Goal: Task Accomplishment & Management: Manage account settings

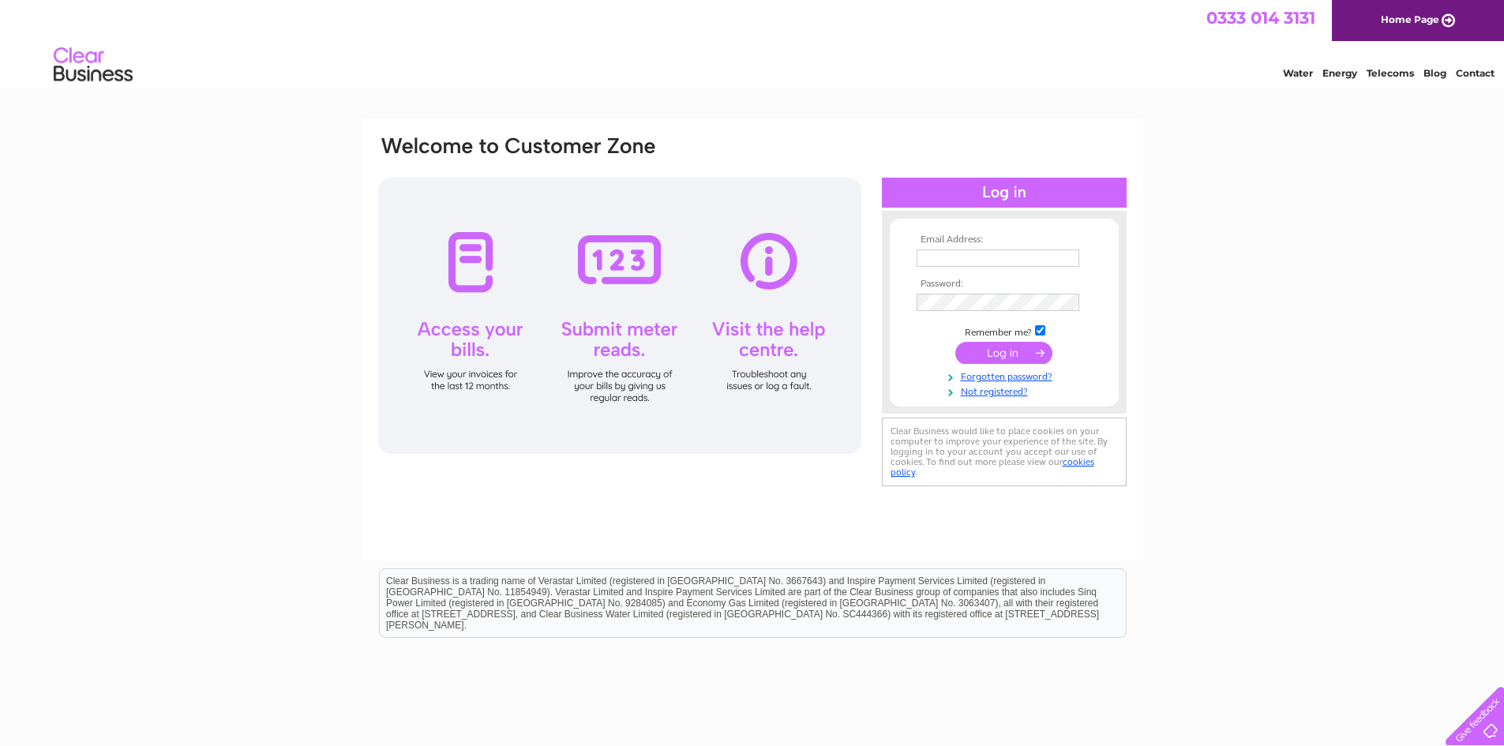
type input "[EMAIL_ADDRESS][DOMAIN_NAME]"
click at [997, 359] on input "submit" at bounding box center [1004, 355] width 97 height 22
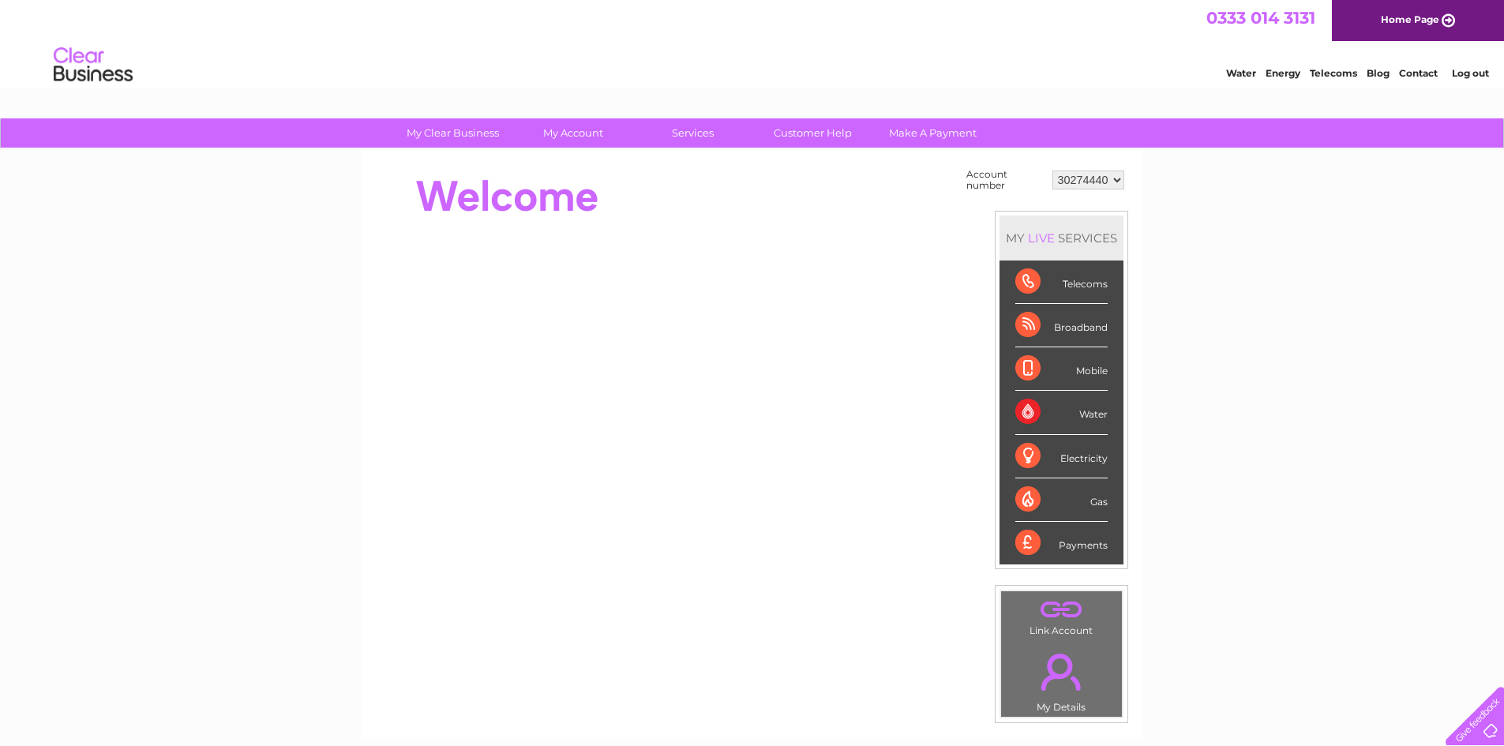
click at [1093, 415] on div "Water" at bounding box center [1062, 412] width 92 height 43
click at [1026, 414] on div "Water" at bounding box center [1062, 412] width 92 height 43
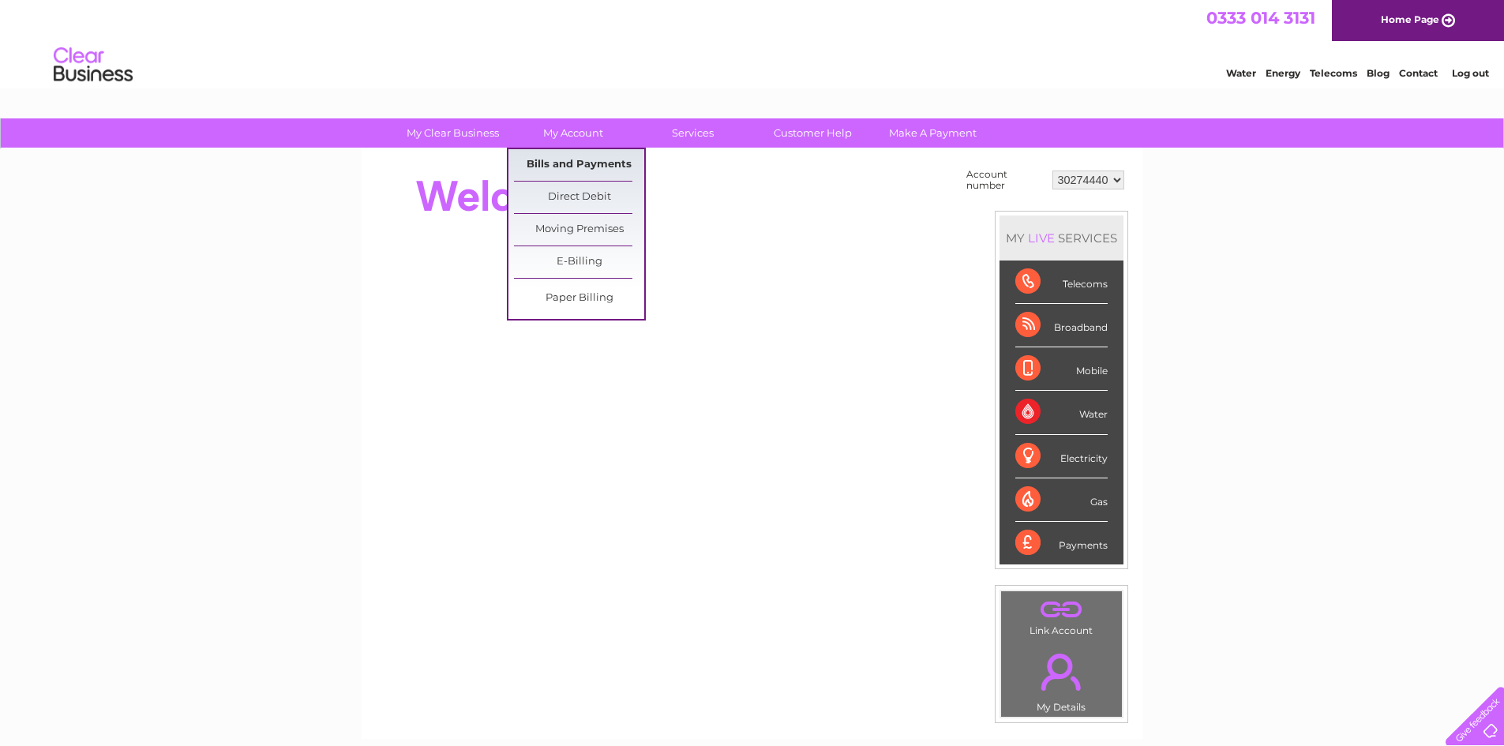
click at [572, 159] on link "Bills and Payments" at bounding box center [579, 165] width 130 height 32
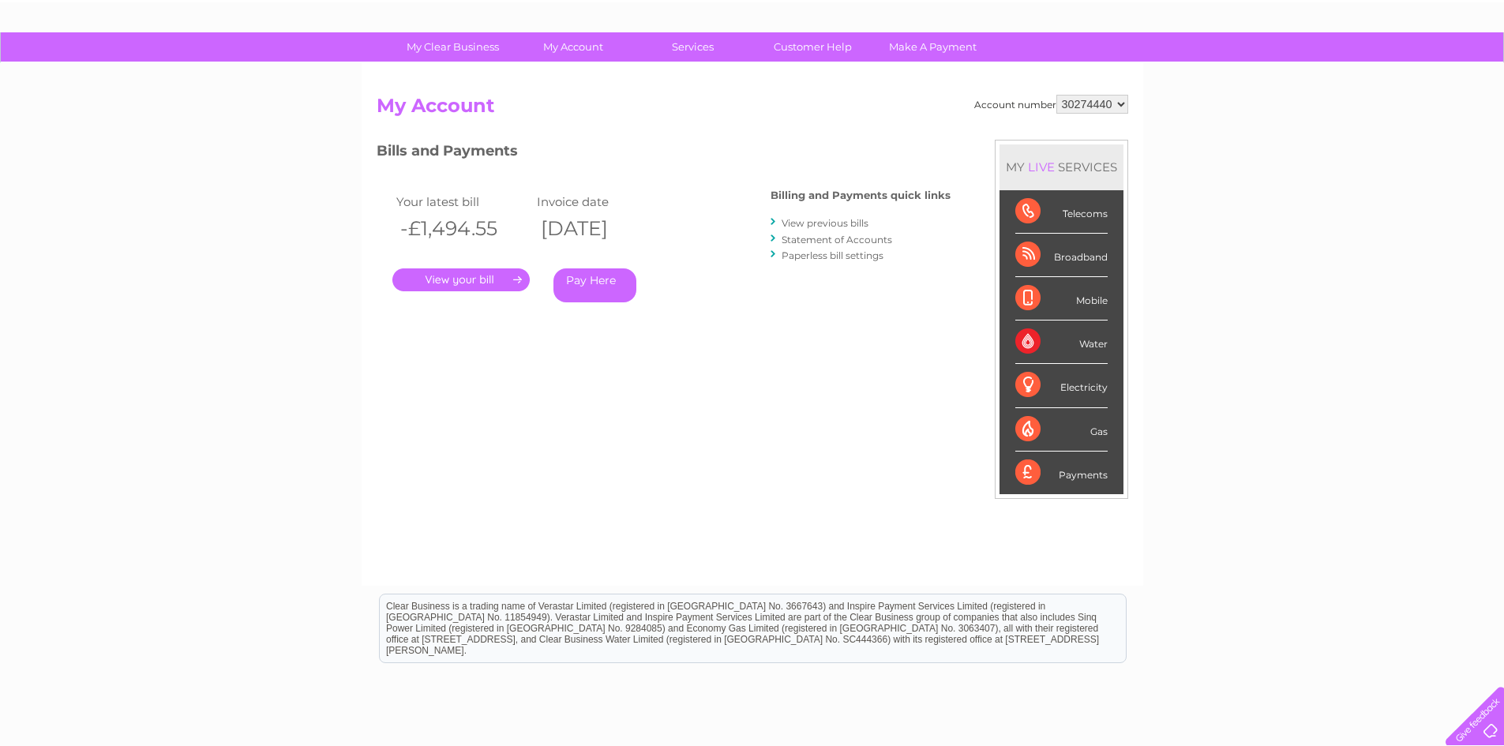
scroll to position [50, 0]
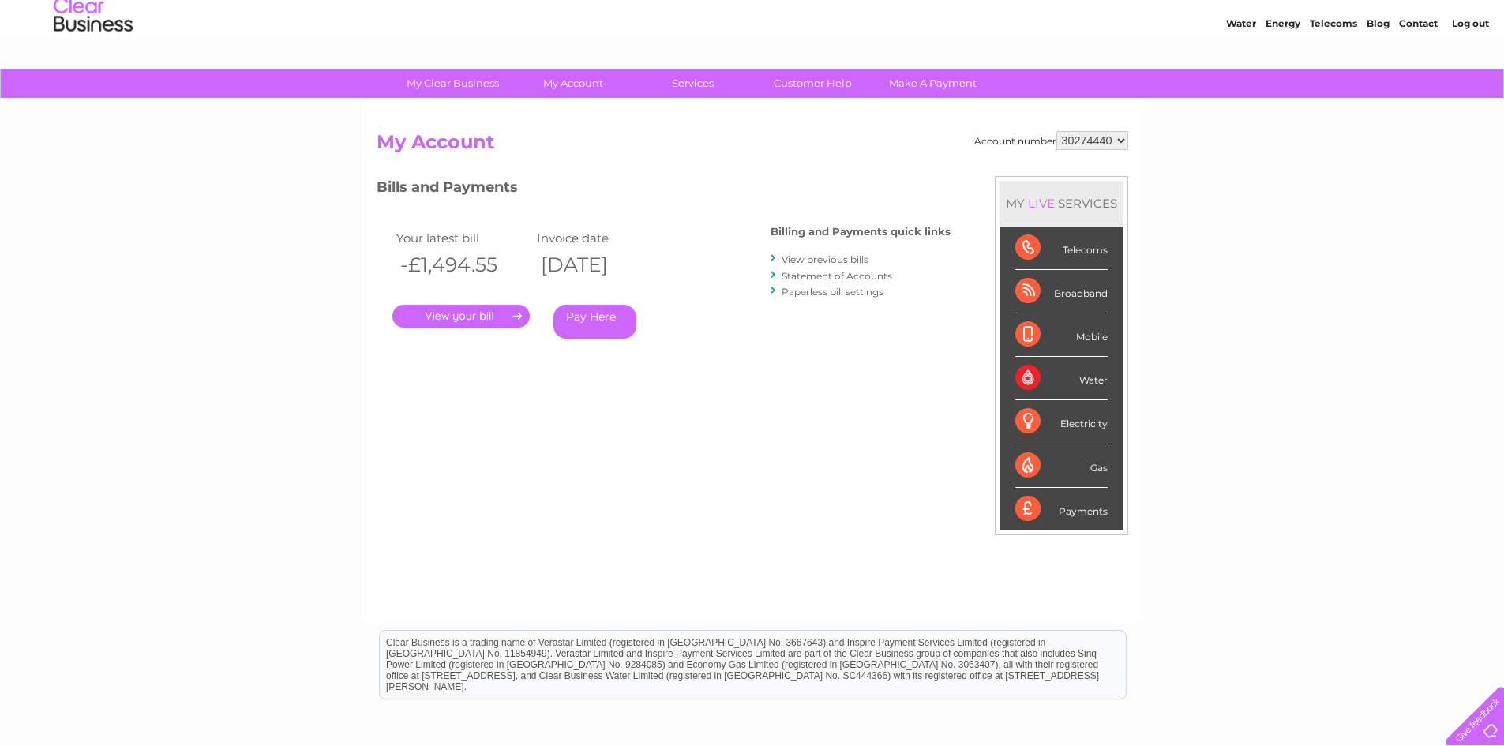
click at [833, 260] on link "View previous bills" at bounding box center [825, 260] width 87 height 12
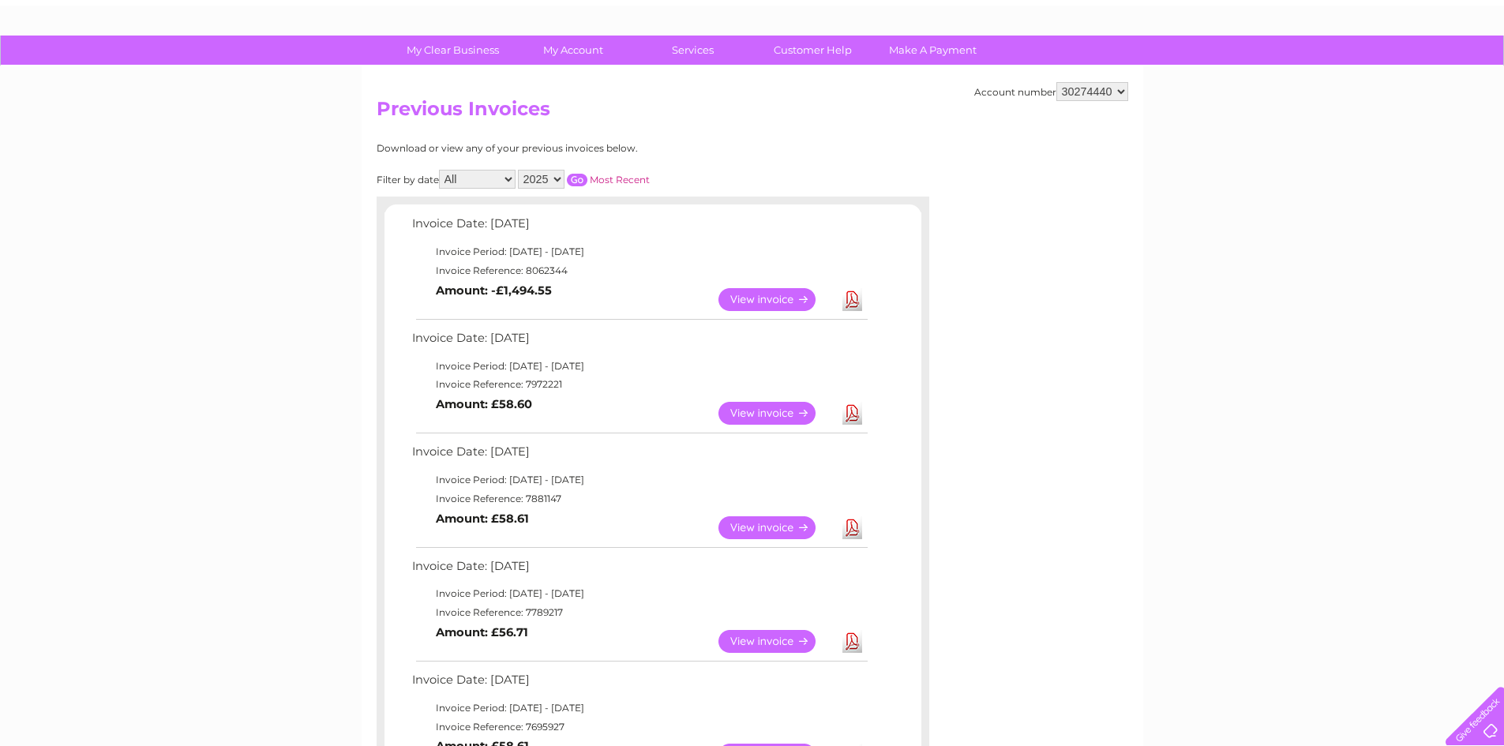
scroll to position [79, 0]
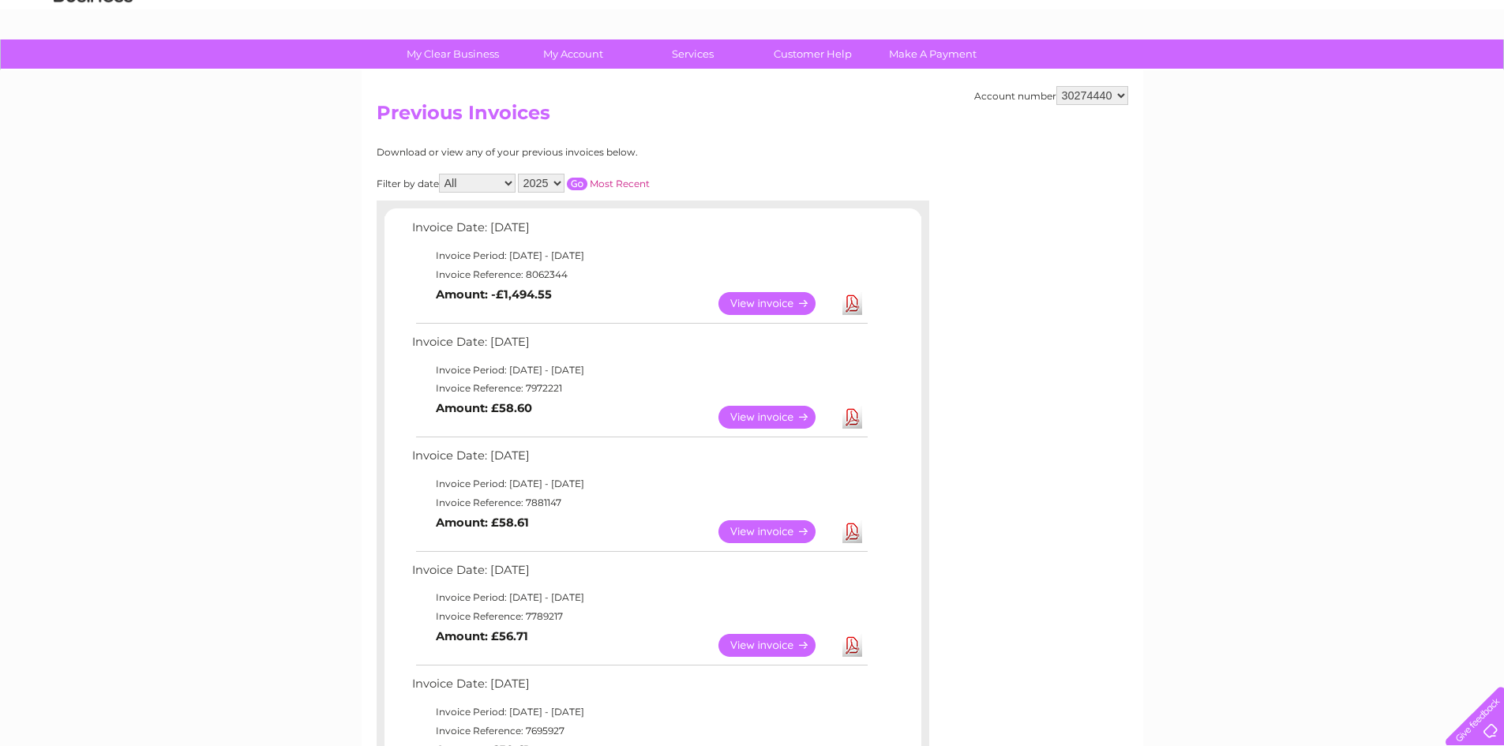
click at [560, 179] on select "2025 2024 2023" at bounding box center [541, 183] width 47 height 19
select select "2024"
click at [520, 174] on select "2025 2024 2023" at bounding box center [541, 183] width 47 height 19
click at [580, 183] on input "button" at bounding box center [577, 184] width 21 height 13
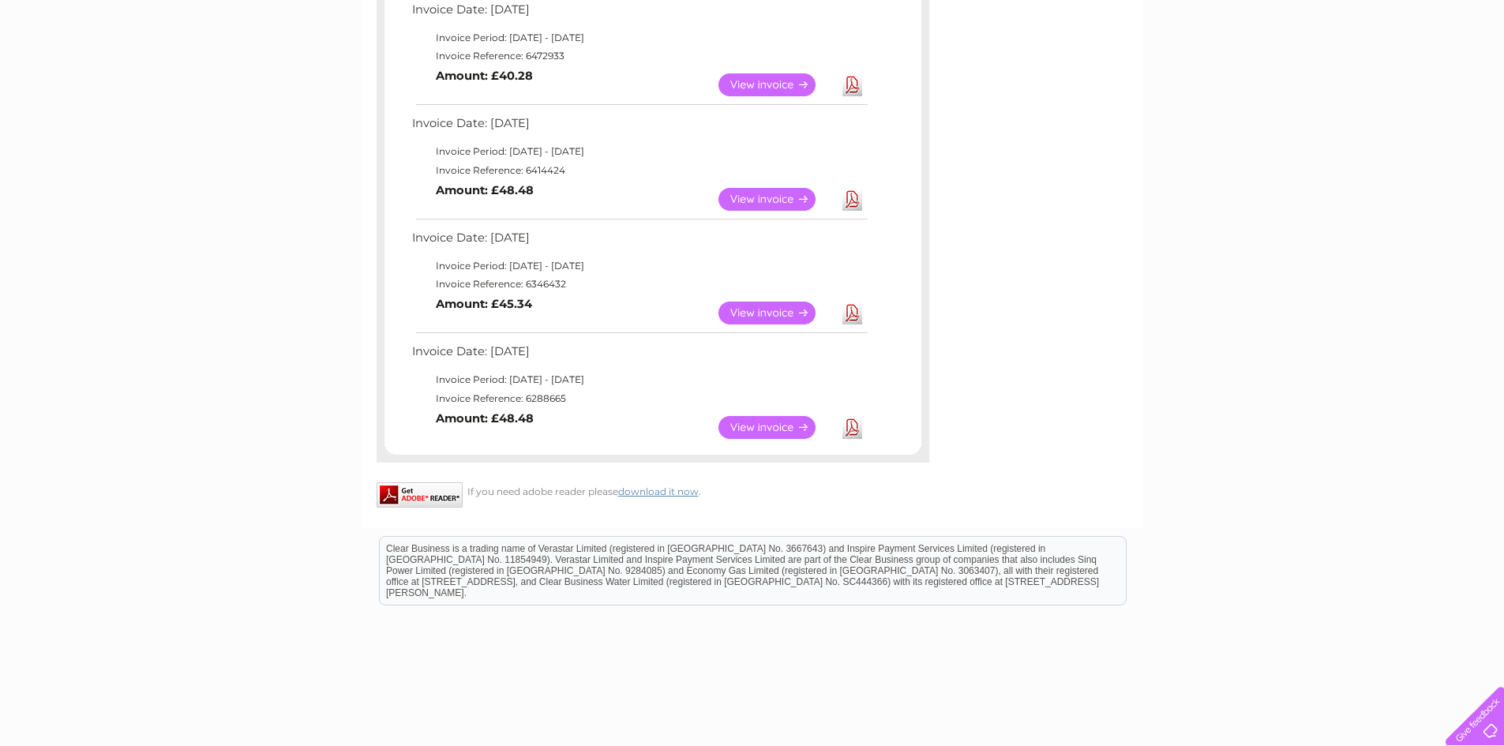
scroll to position [1264, 0]
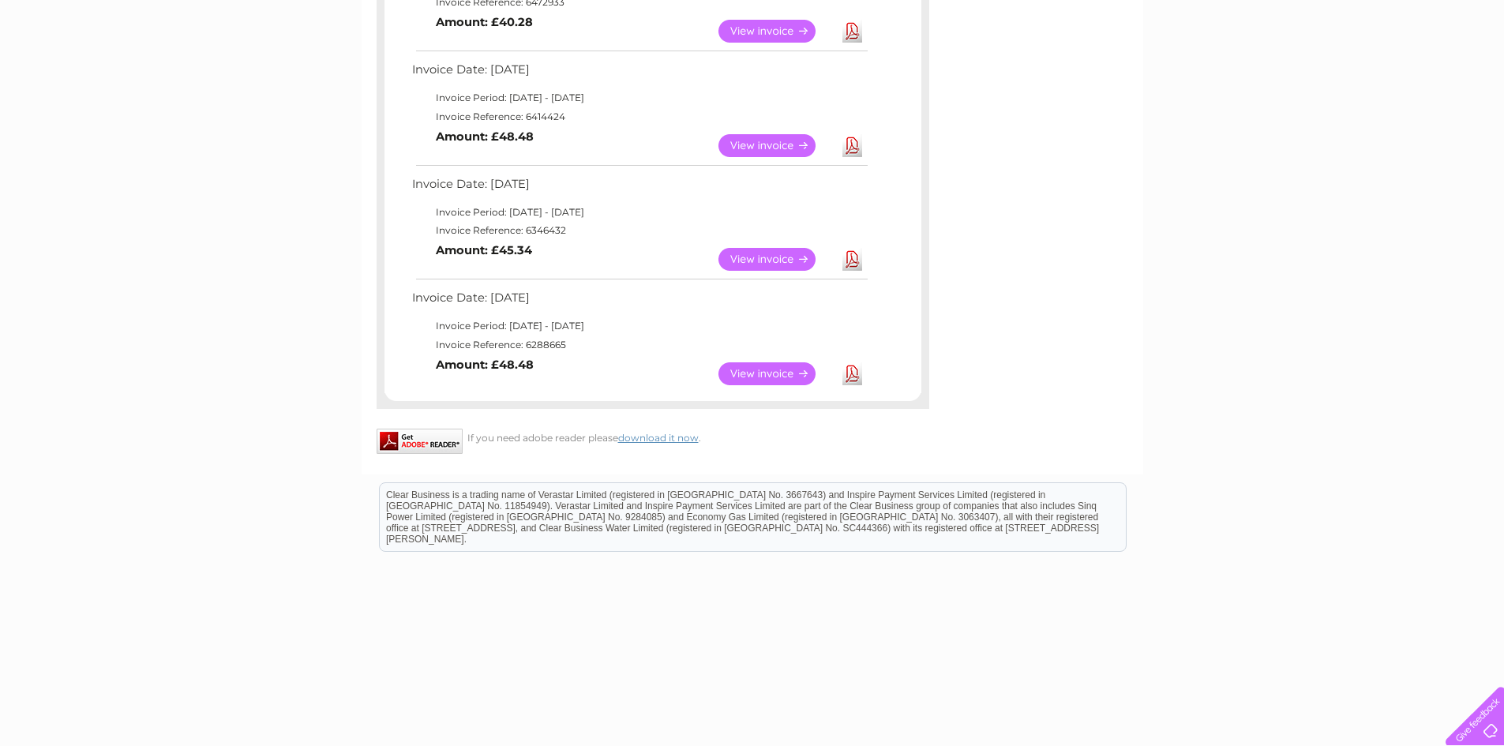
click at [764, 375] on link "View" at bounding box center [777, 373] width 116 height 23
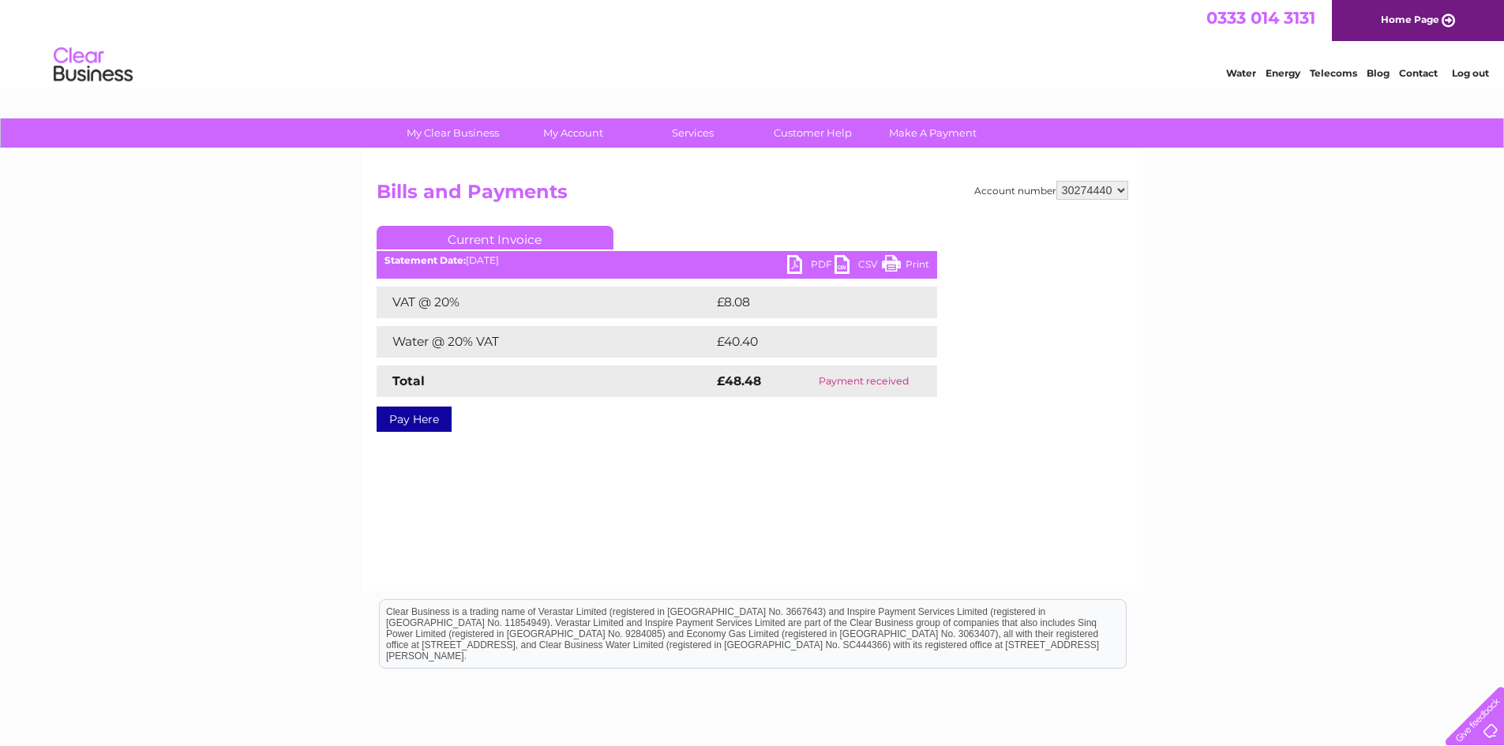
click at [817, 263] on link "PDF" at bounding box center [810, 266] width 47 height 23
